Goal: Task Accomplishment & Management: Manage account settings

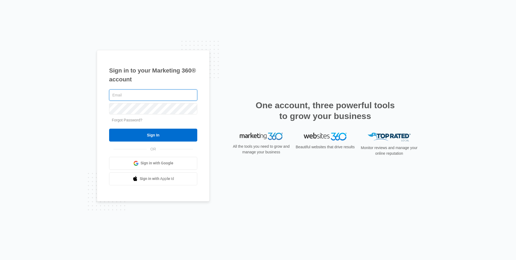
click at [150, 97] on input "text" at bounding box center [153, 95] width 88 height 11
type input "[PERSON_NAME][EMAIL_ADDRESS][DOMAIN_NAME]"
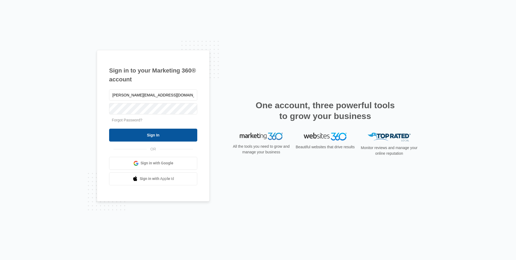
click at [163, 137] on input "Sign In" at bounding box center [153, 135] width 88 height 13
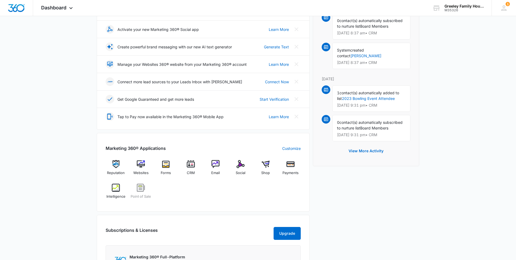
scroll to position [93, 0]
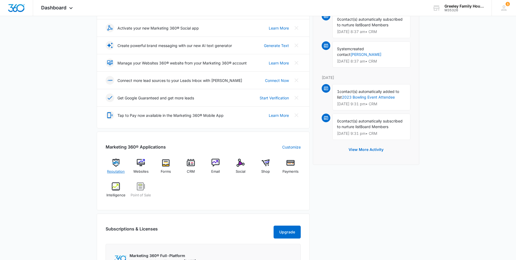
click at [116, 165] on img at bounding box center [116, 163] width 8 height 8
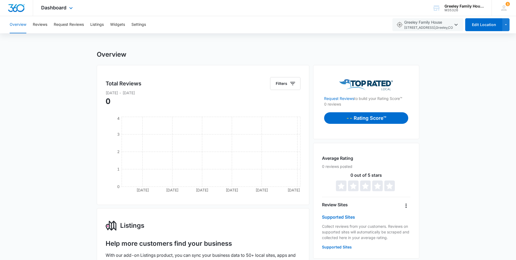
scroll to position [93, 0]
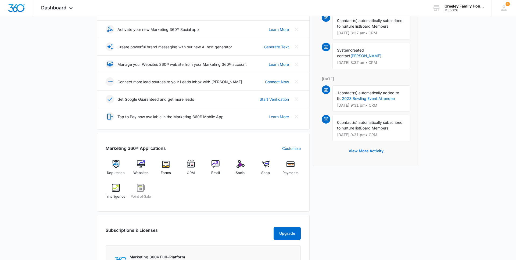
scroll to position [92, 0]
click at [240, 165] on img at bounding box center [241, 164] width 8 height 8
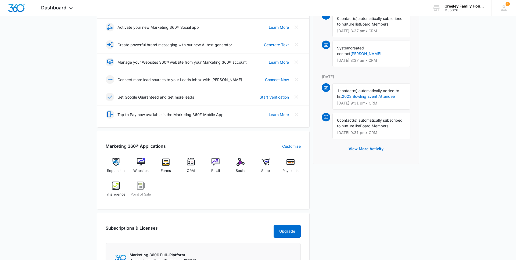
scroll to position [97, 0]
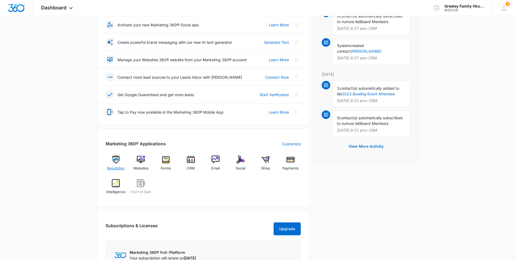
click at [115, 159] on img at bounding box center [116, 160] width 8 height 8
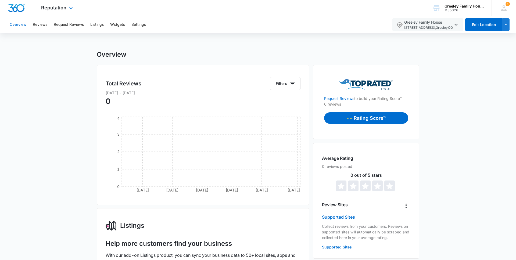
scroll to position [1, 0]
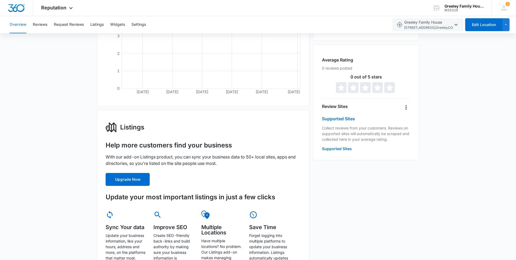
scroll to position [0, 0]
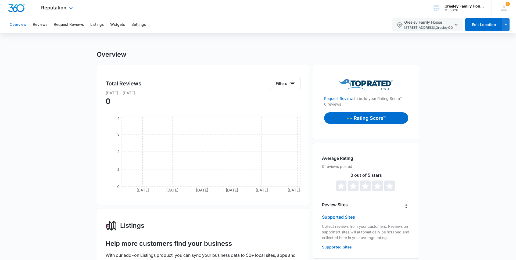
click at [55, 11] on div "Reputation Apps Reputation Websites Forms CRM Email Social Shop Payments POS In…" at bounding box center [57, 8] width 49 height 16
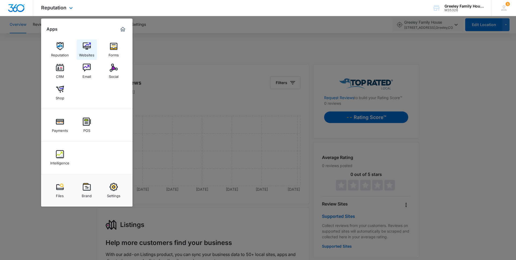
click at [91, 51] on div "Websites" at bounding box center [86, 53] width 15 height 7
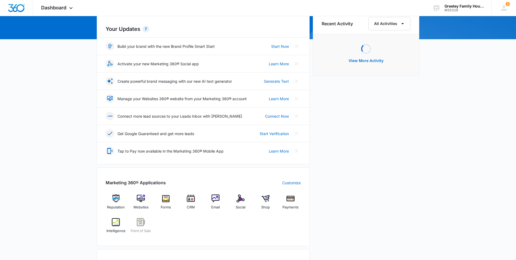
scroll to position [56, 0]
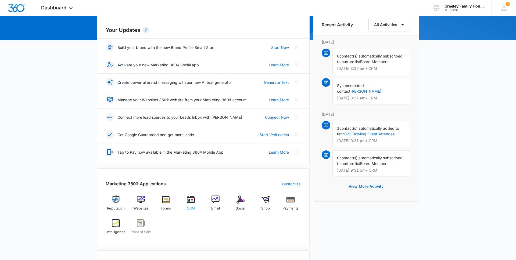
click at [189, 201] on img at bounding box center [191, 200] width 8 height 8
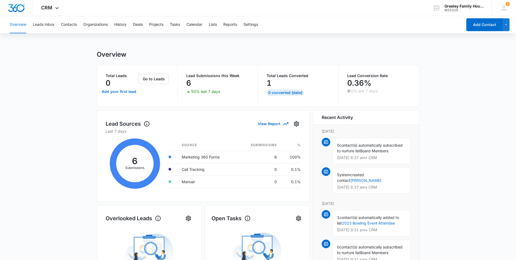
scroll to position [1, 0]
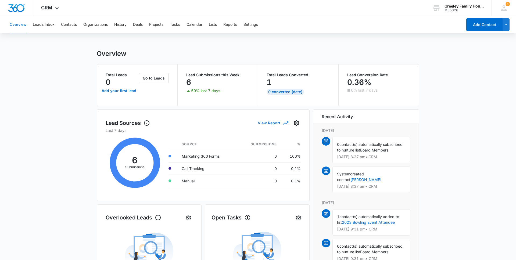
click at [271, 120] on button "View Report" at bounding box center [273, 122] width 30 height 9
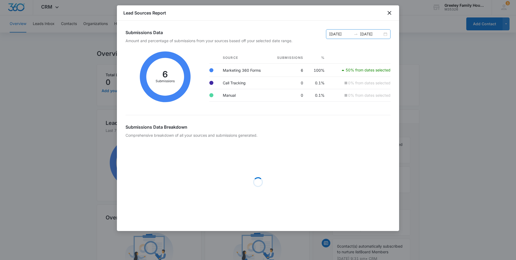
click at [351, 34] on input "08/28/2025" at bounding box center [340, 34] width 22 height 6
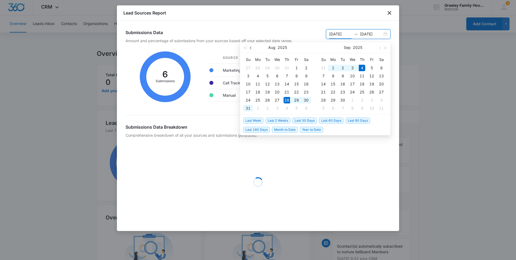
click at [249, 48] on button "button" at bounding box center [251, 47] width 6 height 11
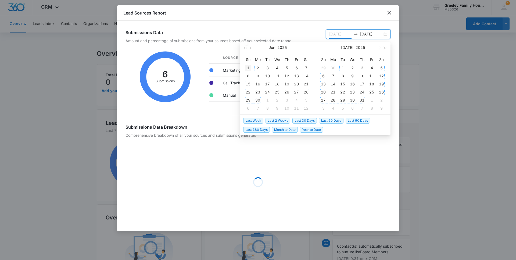
type input "06/01/2025"
click at [251, 67] on div "1" at bounding box center [248, 68] width 6 height 6
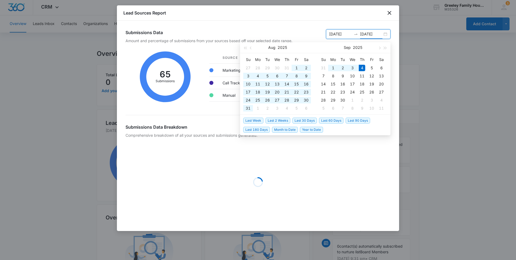
type input "09/04/2025"
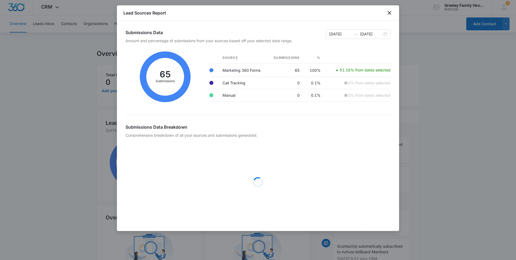
click at [203, 105] on icon at bounding box center [166, 76] width 80 height 59
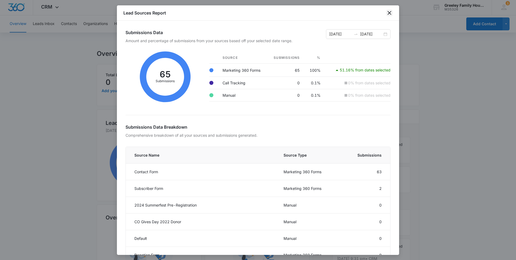
drag, startPoint x: 390, startPoint y: 10, endPoint x: 196, endPoint y: 24, distance: 194.8
click at [390, 11] on icon "close" at bounding box center [389, 13] width 6 height 6
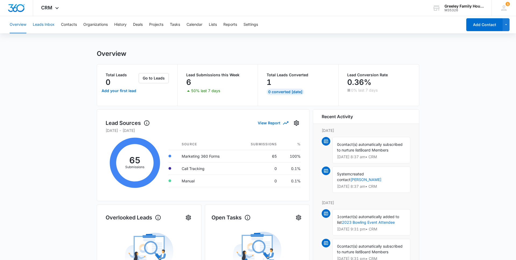
click at [49, 25] on button "Leads Inbox" at bounding box center [44, 24] width 22 height 17
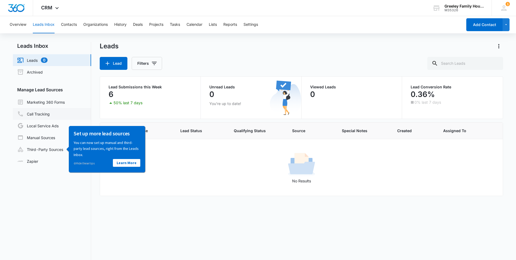
click at [31, 116] on link "Call Tracking" at bounding box center [33, 114] width 33 height 6
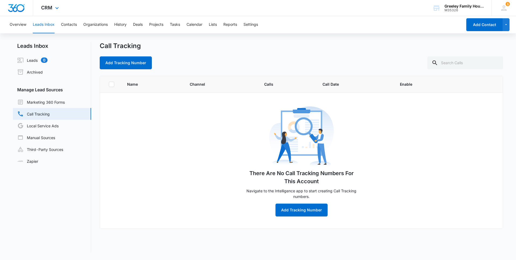
click at [48, 4] on div "CRM Apps Reputation Websites Forms CRM Email Social Shop Payments POS Intellige…" at bounding box center [50, 8] width 35 height 16
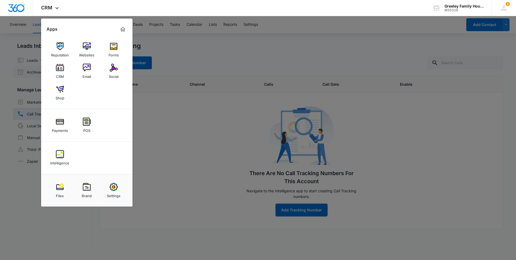
click at [90, 75] on div "Email" at bounding box center [87, 75] width 9 height 7
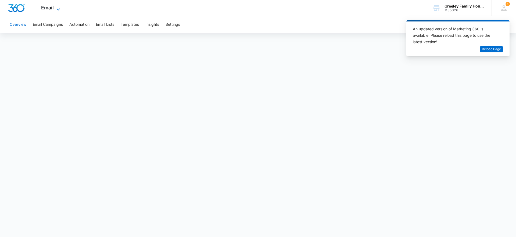
drag, startPoint x: 44, startPoint y: 7, endPoint x: 50, endPoint y: 7, distance: 5.9
click at [44, 7] on span "Email" at bounding box center [47, 8] width 13 height 6
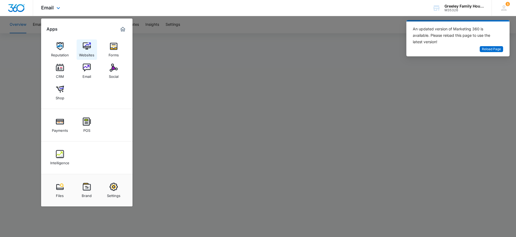
click at [88, 46] on img at bounding box center [87, 46] width 8 height 8
